Goal: Find specific page/section: Find specific page/section

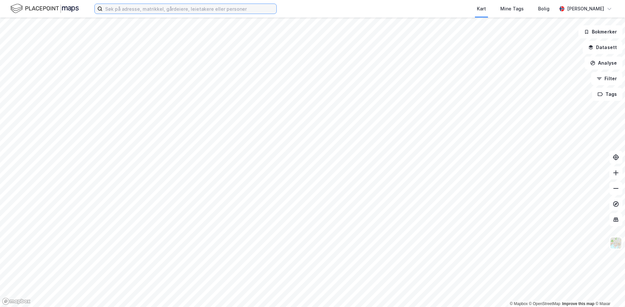
click at [229, 9] on input at bounding box center [189, 9] width 174 height 10
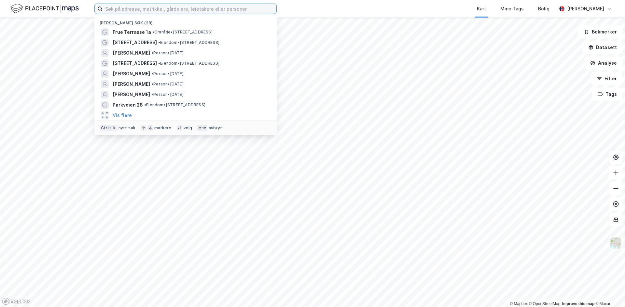
paste input "[STREET_ADDRESS]"
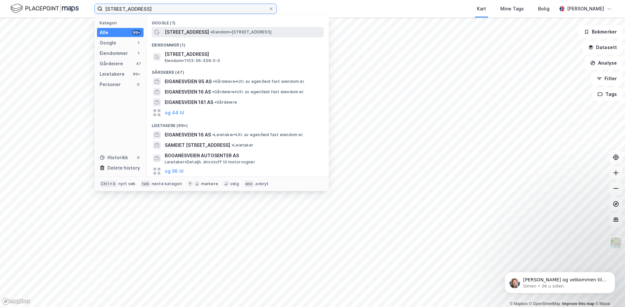
type input "[STREET_ADDRESS]"
click at [187, 31] on span "[STREET_ADDRESS]" at bounding box center [187, 32] width 44 height 8
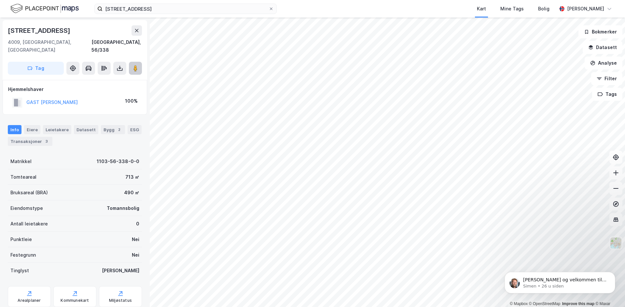
click at [138, 64] on button at bounding box center [135, 68] width 13 height 13
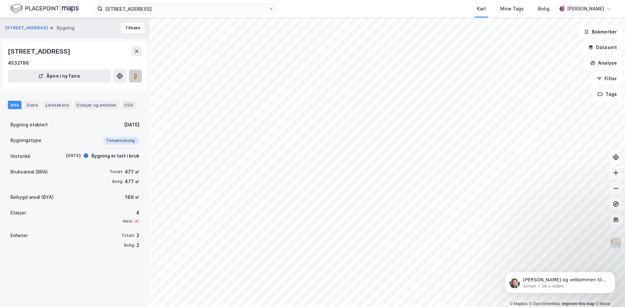
click at [131, 72] on button at bounding box center [135, 76] width 13 height 13
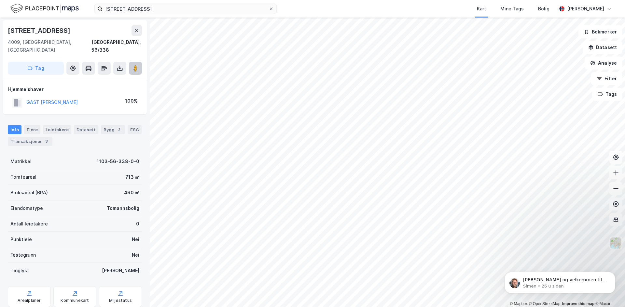
click at [134, 65] on image at bounding box center [135, 68] width 4 height 7
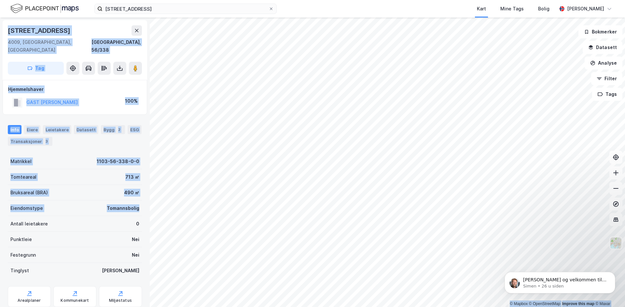
click at [277, 195] on div "© Mapbox © OpenStreetMap Improve this map © Maxar [STREET_ADDRESS] Tag Hjemmels…" at bounding box center [312, 163] width 625 height 290
